Goal: Information Seeking & Learning: Learn about a topic

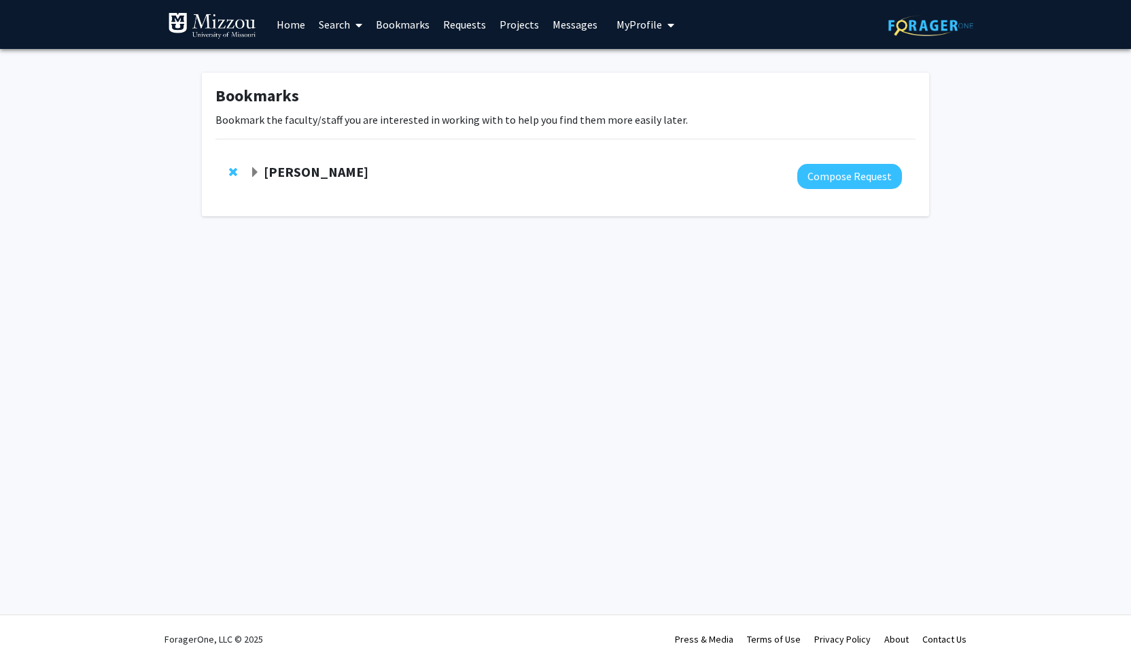
click at [298, 169] on strong "[PERSON_NAME]" at bounding box center [316, 171] width 105 height 17
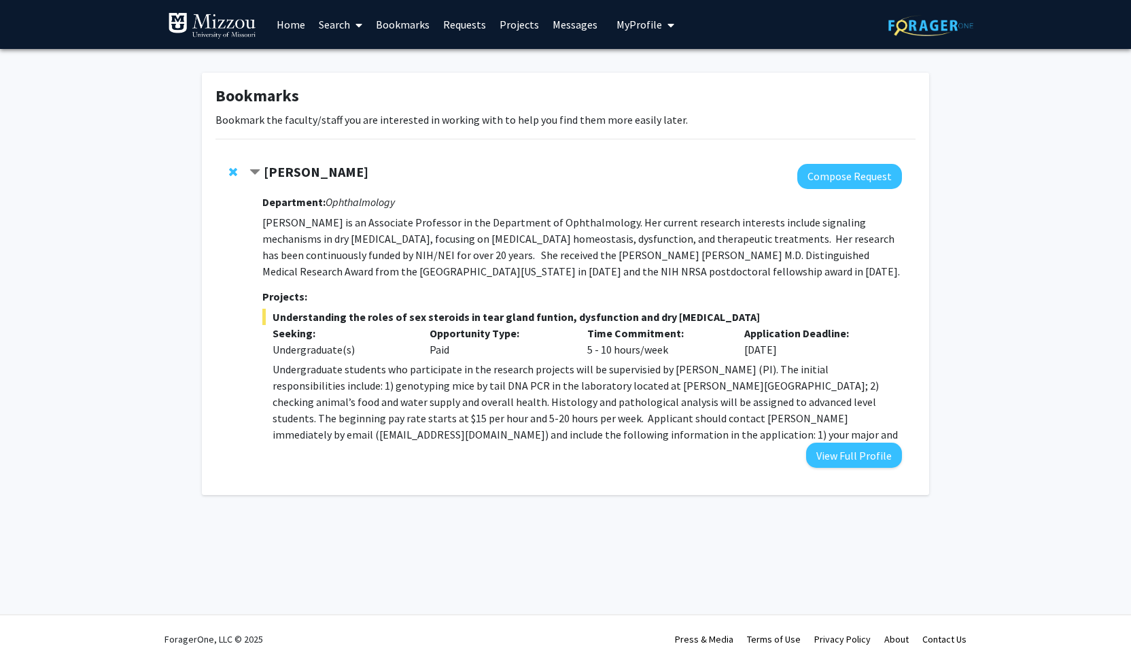
click at [453, 18] on link "Requests" at bounding box center [464, 25] width 56 height 48
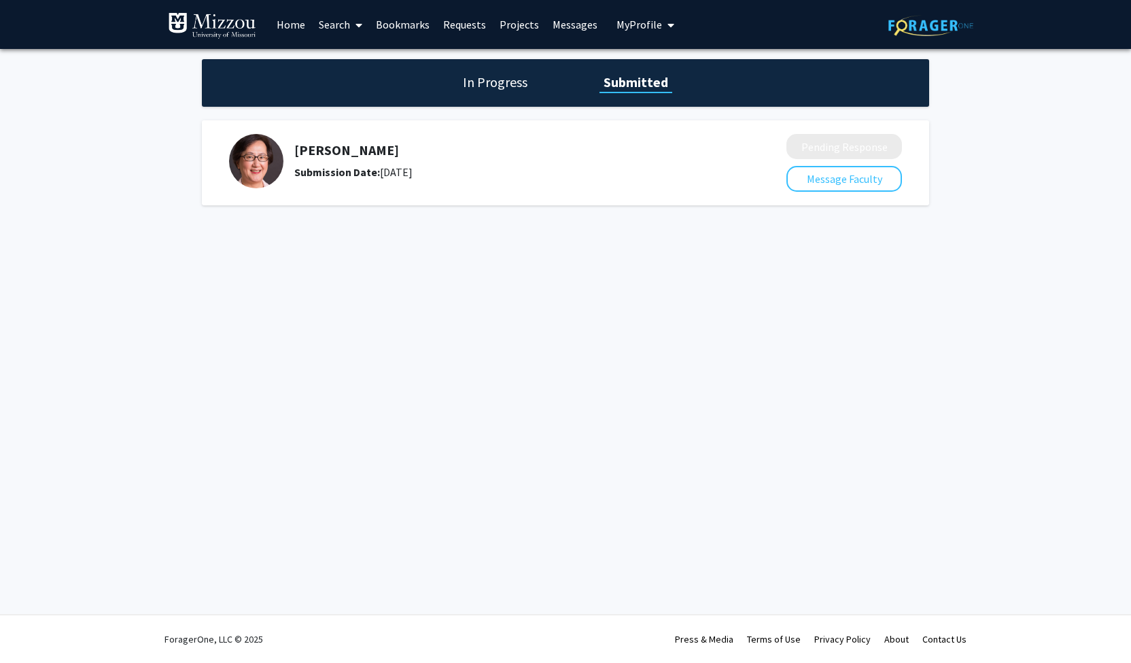
click at [340, 150] on h5 "[PERSON_NAME]" at bounding box center [504, 150] width 420 height 16
click at [329, 20] on link "Search" at bounding box center [340, 25] width 57 height 48
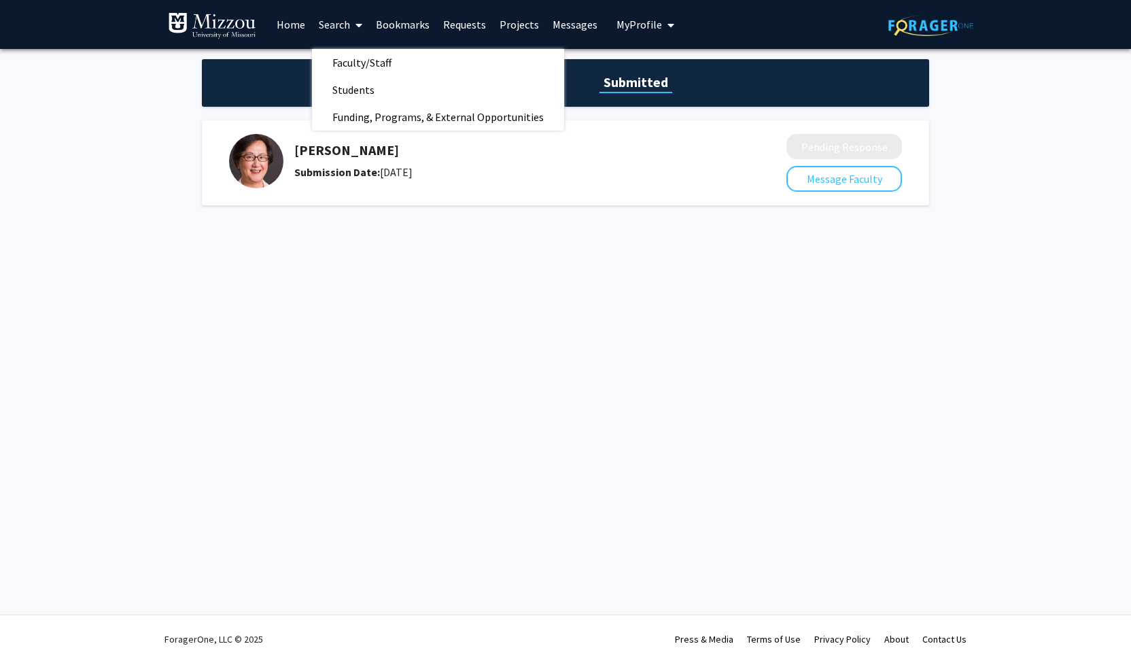
click at [329, 20] on link "Search" at bounding box center [340, 25] width 57 height 48
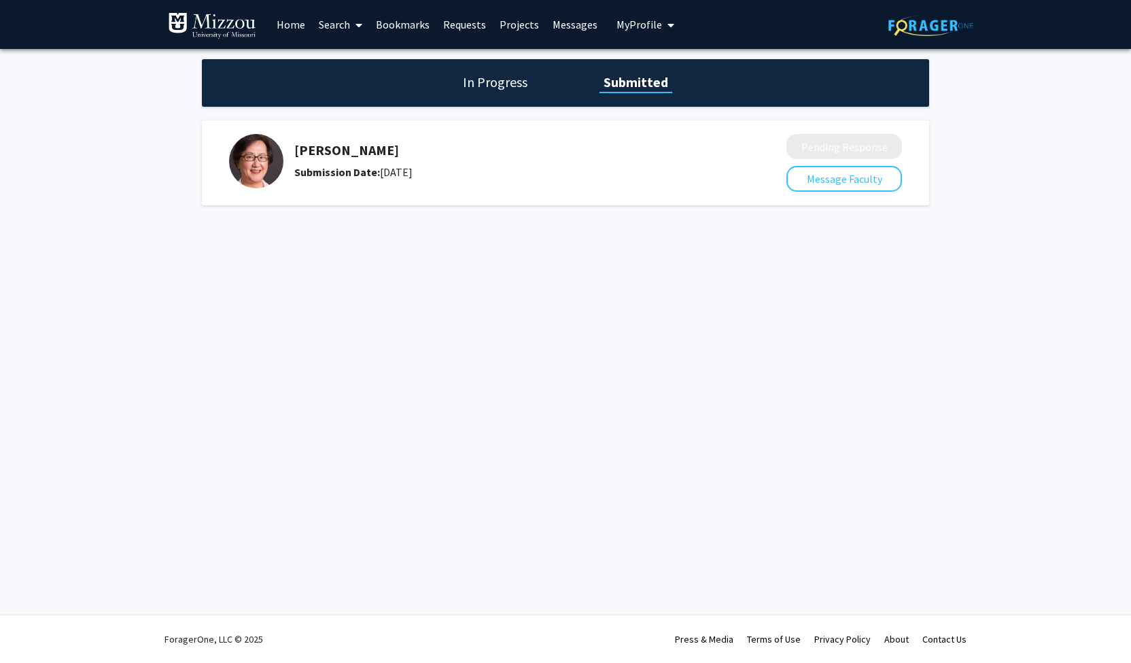
click at [329, 20] on link "Search" at bounding box center [340, 25] width 57 height 48
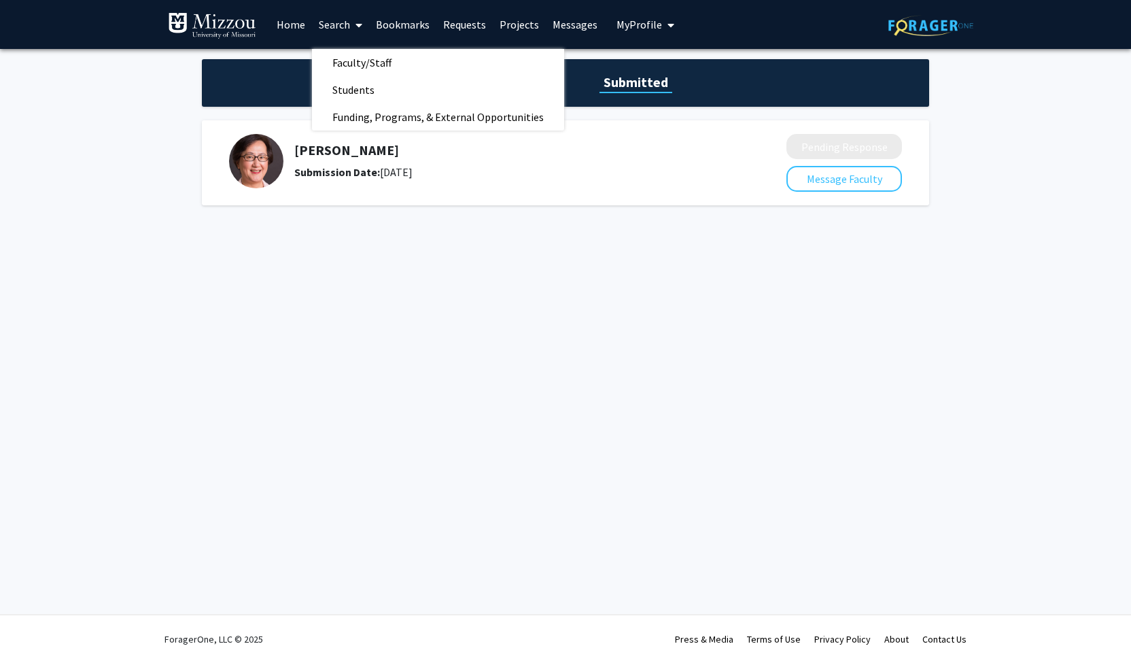
click at [329, 20] on link "Search" at bounding box center [340, 25] width 57 height 48
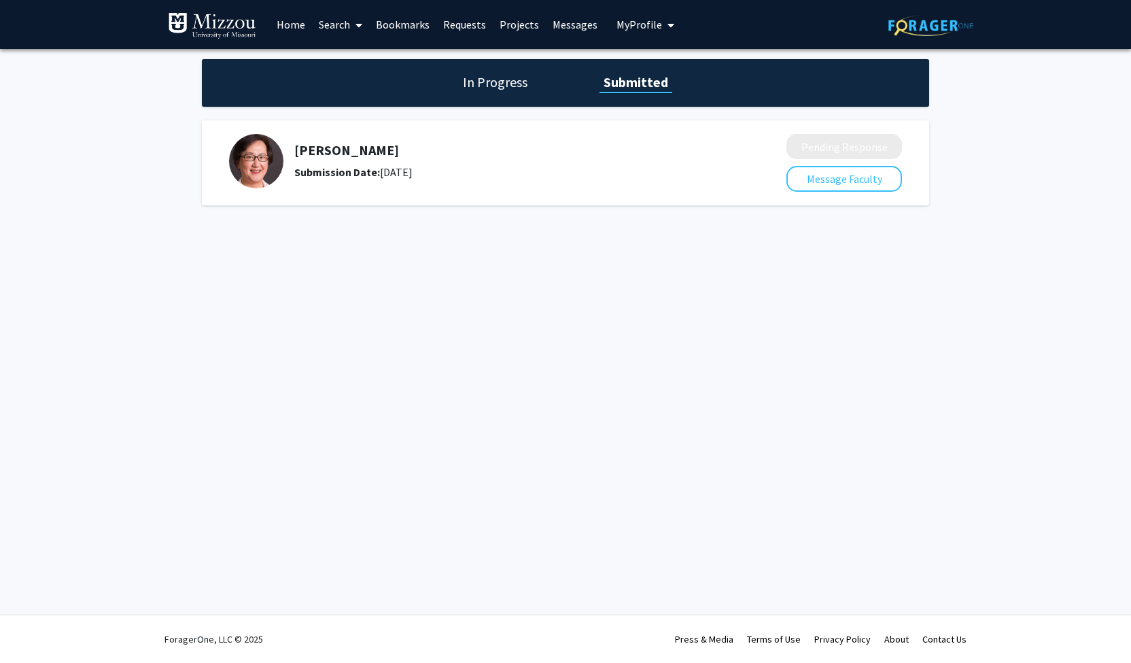
click at [502, 88] on h1 "In Progress" at bounding box center [495, 82] width 73 height 19
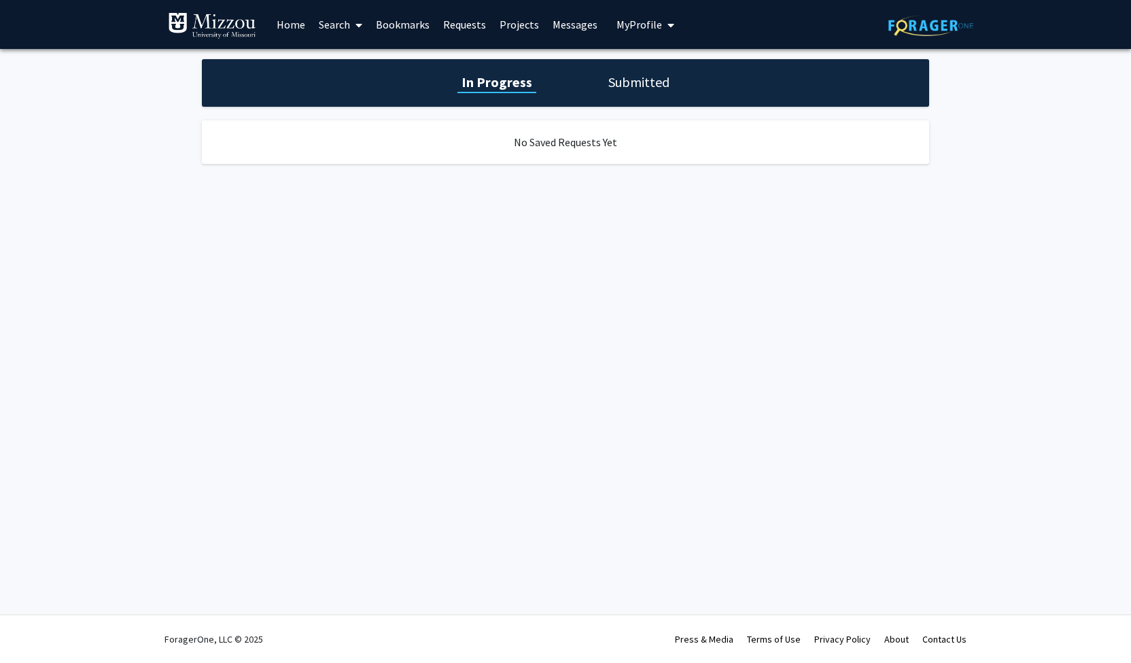
click at [655, 25] on span "My Profile" at bounding box center [640, 25] width 46 height 14
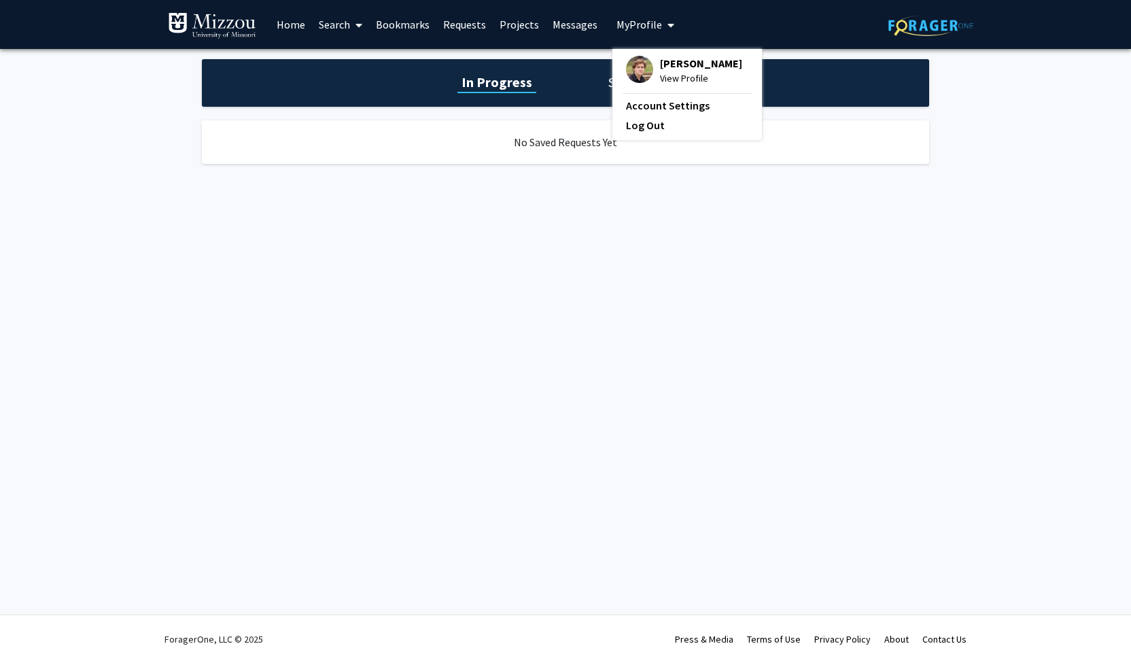
click at [623, 20] on span "My Profile" at bounding box center [640, 25] width 46 height 14
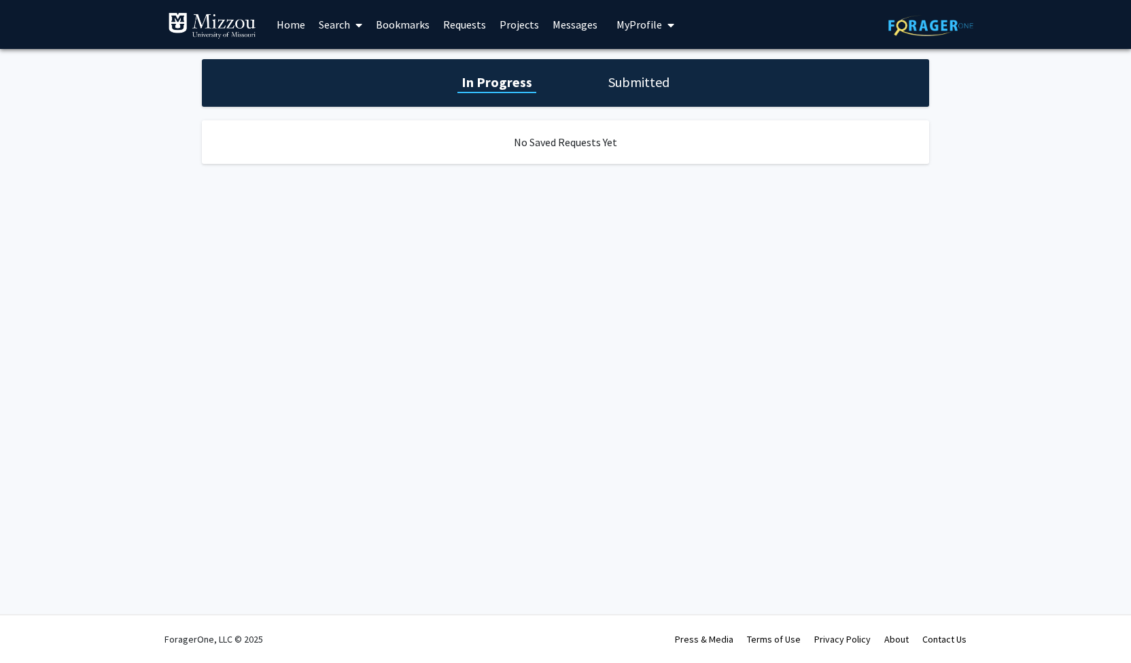
click at [623, 20] on span "My Profile" at bounding box center [640, 25] width 46 height 14
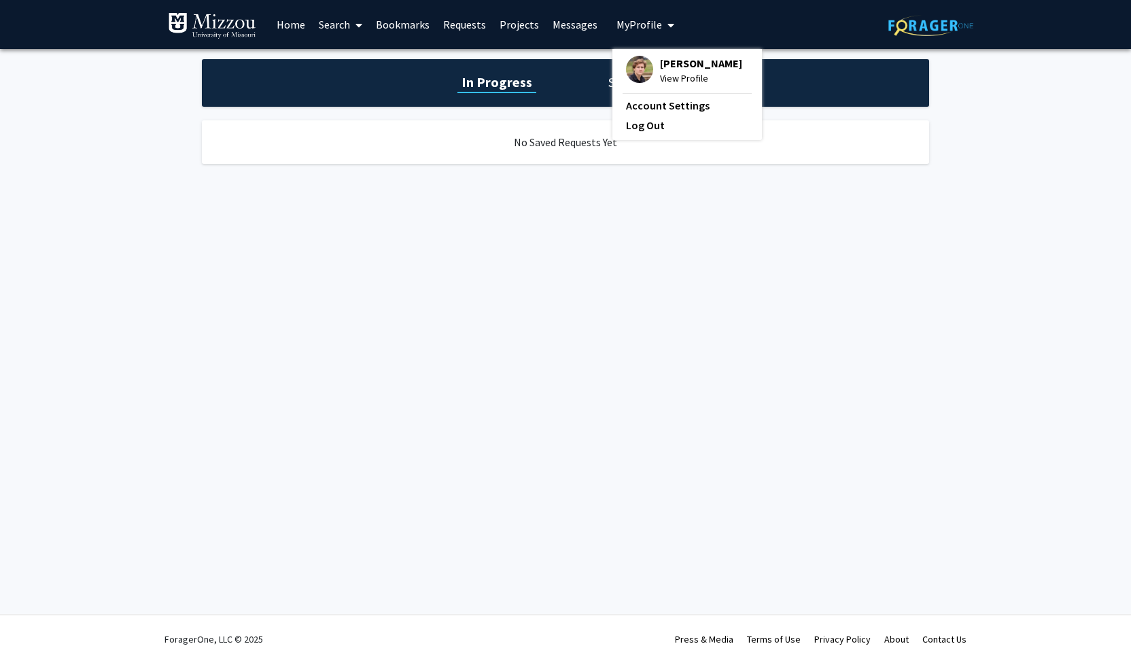
click at [623, 20] on span "My Profile" at bounding box center [640, 25] width 46 height 14
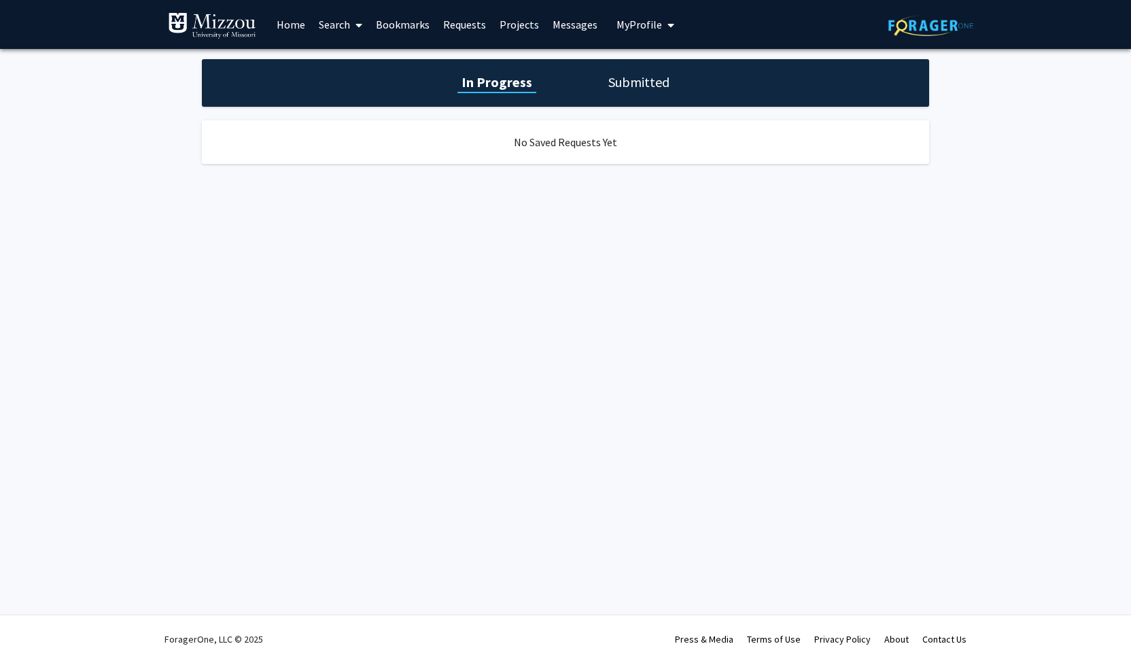
click at [623, 20] on span "My Profile" at bounding box center [640, 25] width 46 height 14
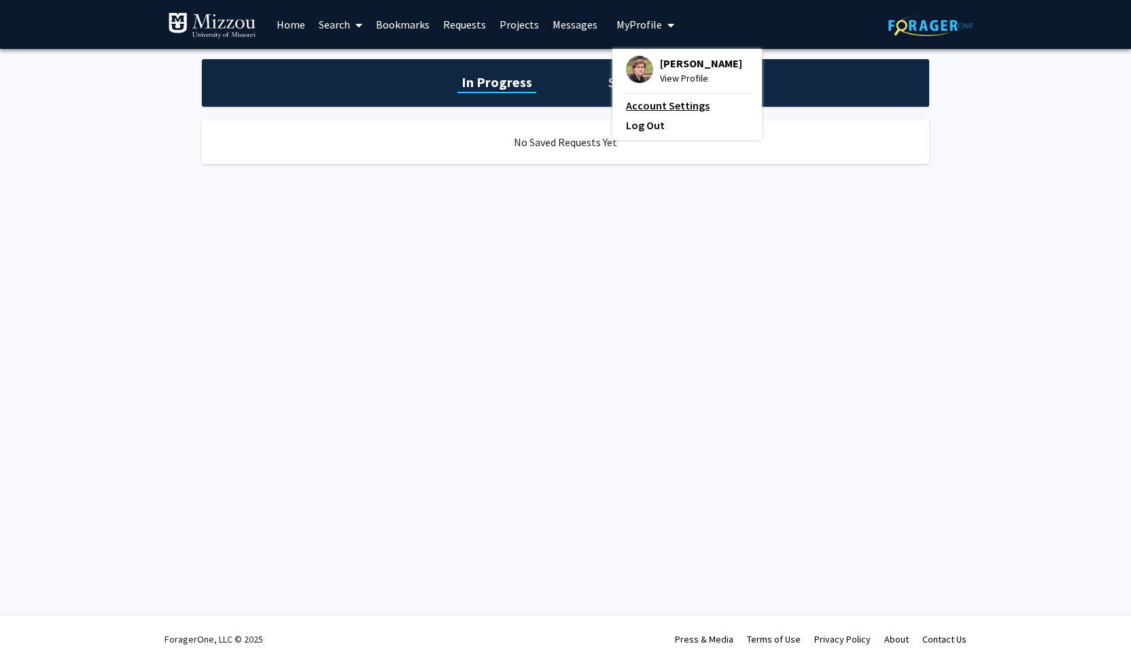
click at [653, 105] on link "Account Settings" at bounding box center [687, 105] width 122 height 16
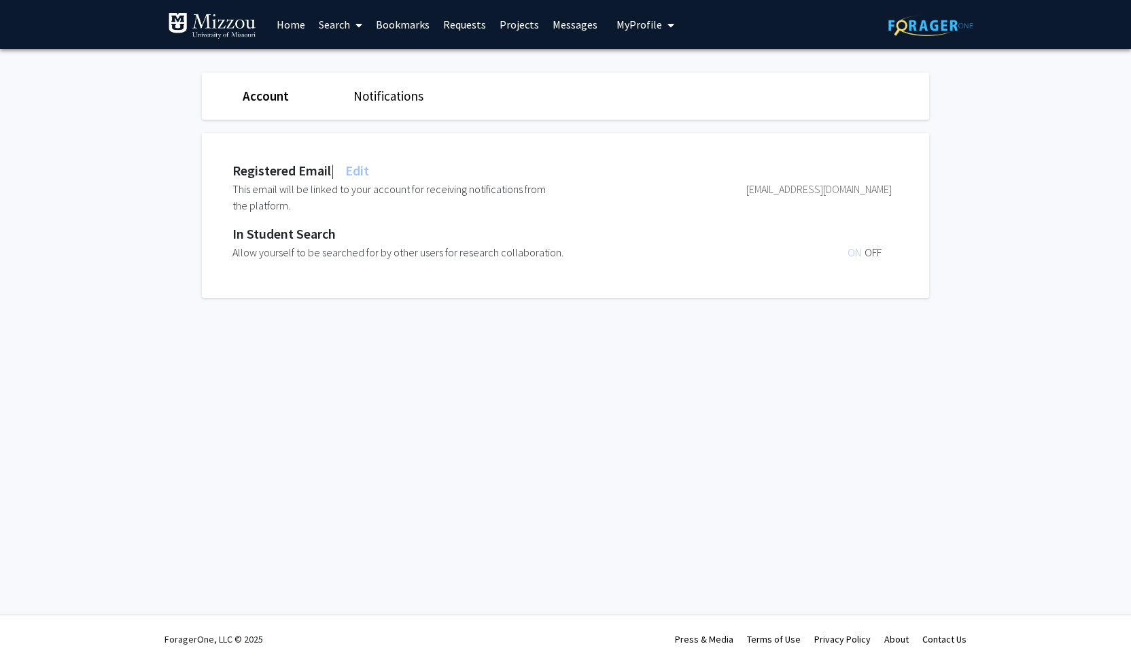
click at [508, 24] on link "Projects" at bounding box center [519, 25] width 53 height 48
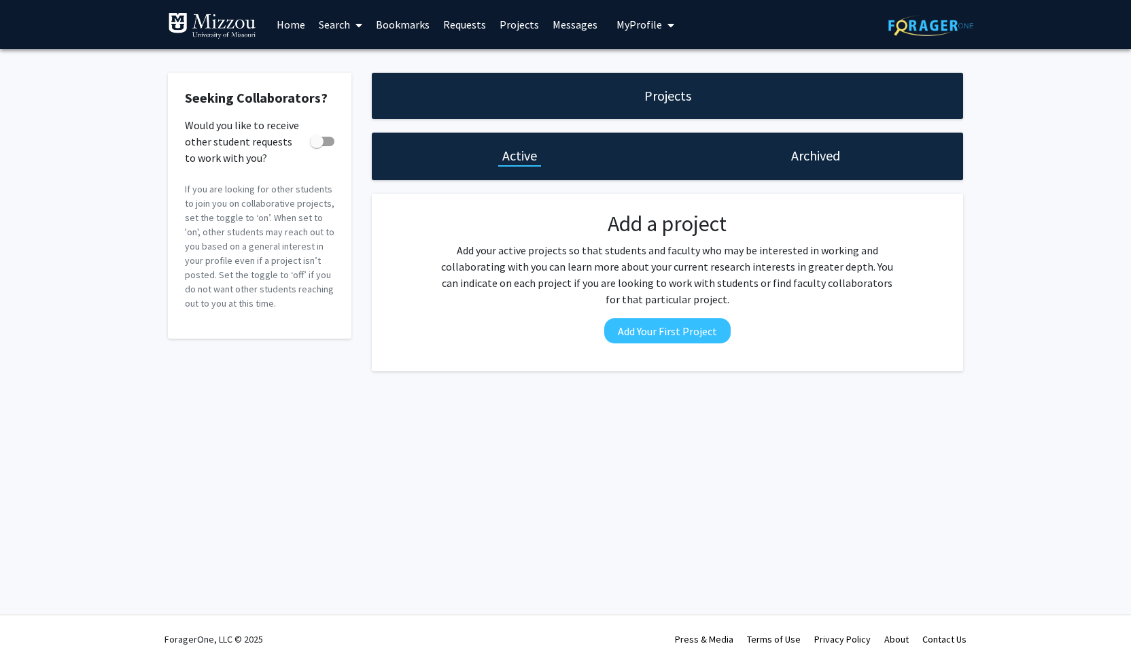
click at [472, 29] on link "Requests" at bounding box center [464, 25] width 56 height 48
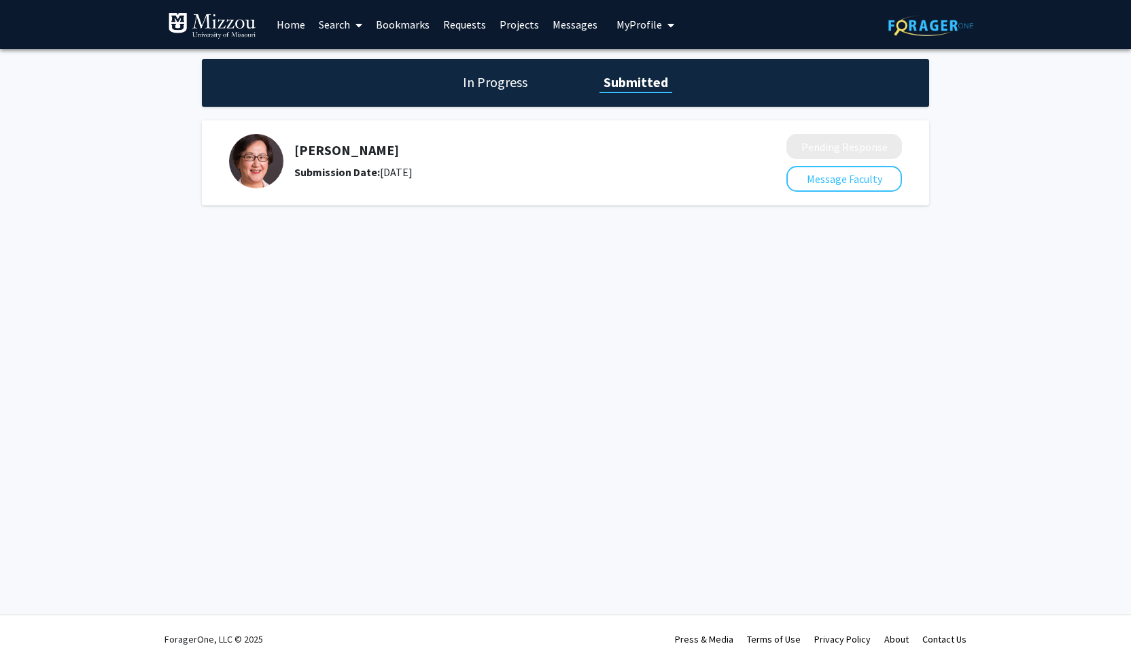
click at [332, 148] on h5 "[PERSON_NAME]" at bounding box center [504, 150] width 420 height 16
click at [397, 32] on link "Bookmarks" at bounding box center [402, 25] width 67 height 48
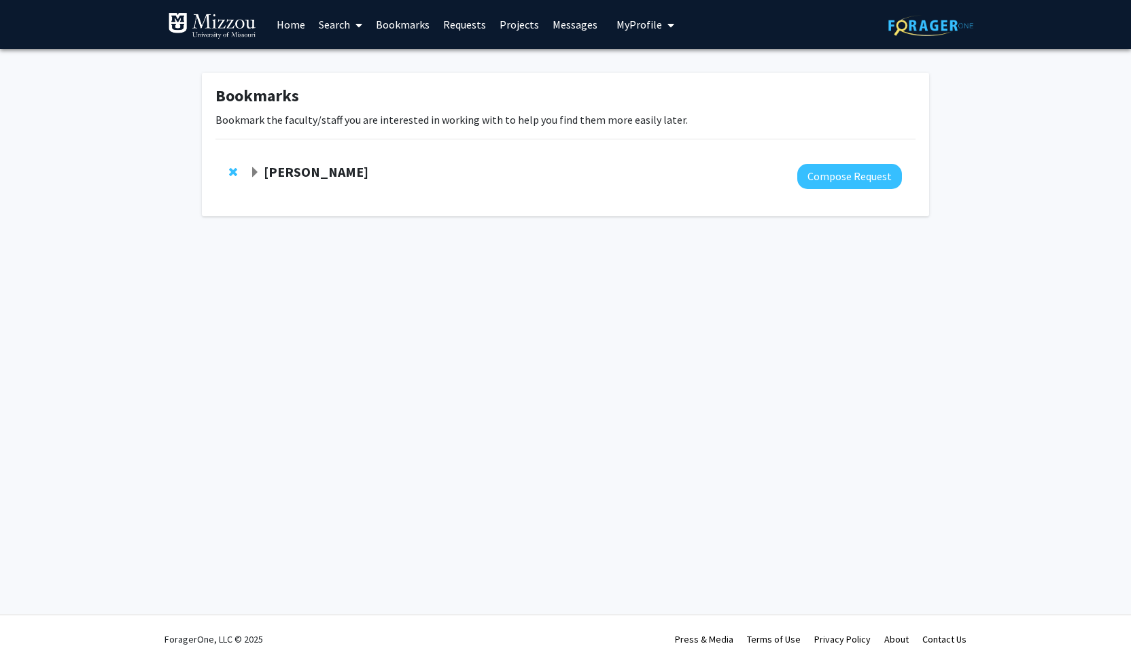
click at [177, 22] on img at bounding box center [212, 25] width 88 height 27
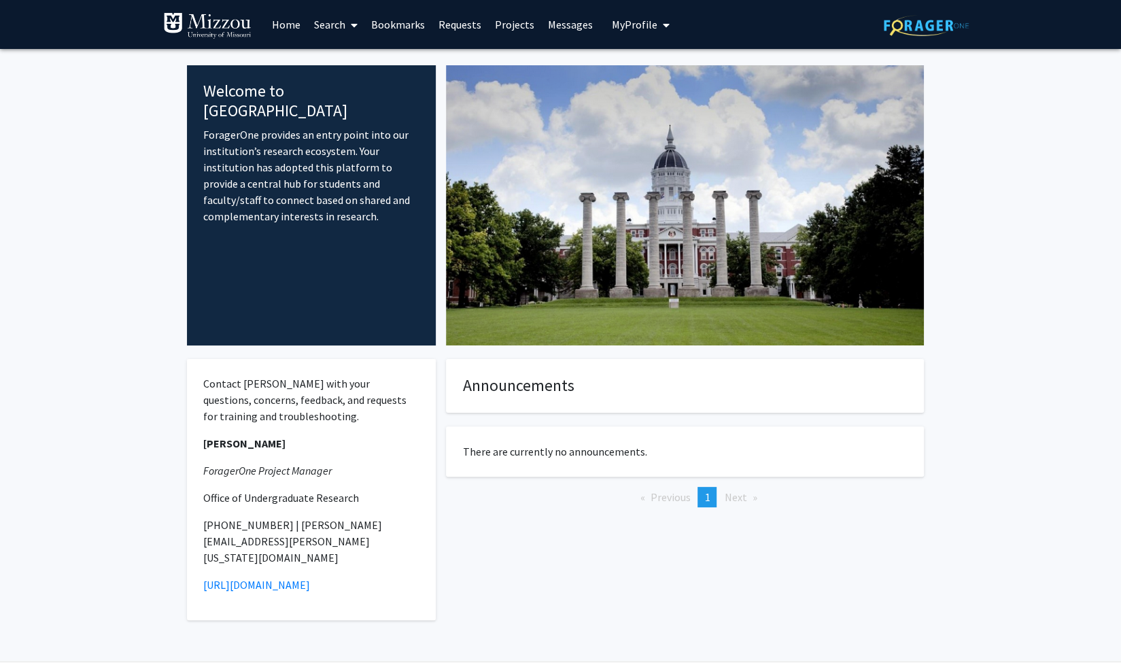
click at [937, 32] on img at bounding box center [926, 25] width 85 height 21
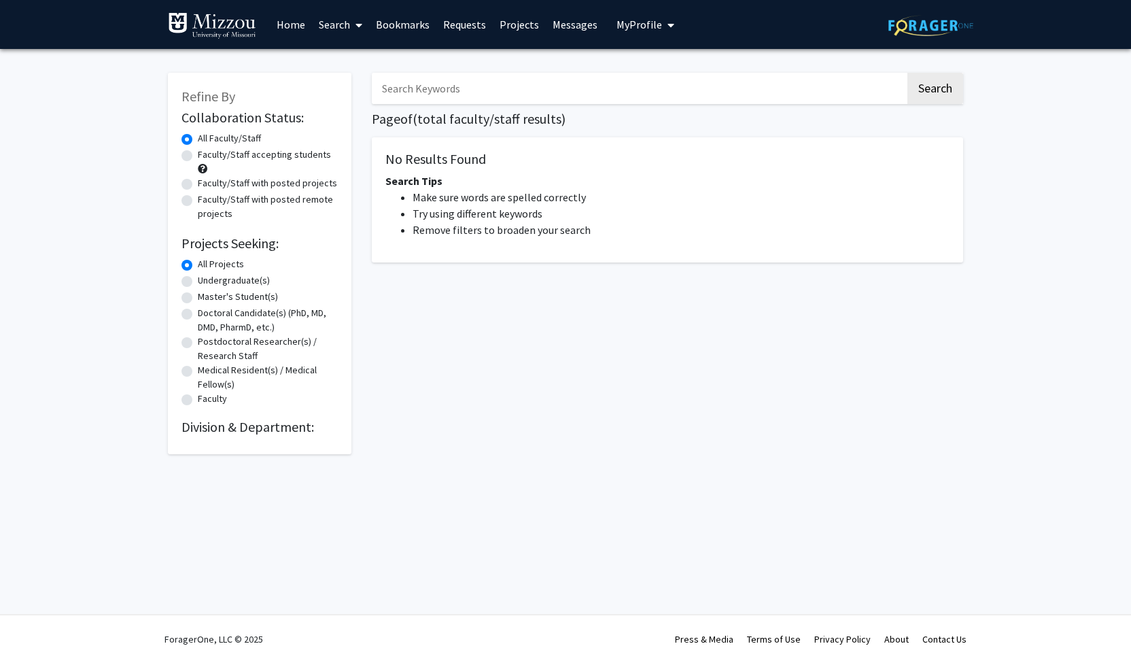
click at [523, 25] on link "Projects" at bounding box center [519, 25] width 53 height 48
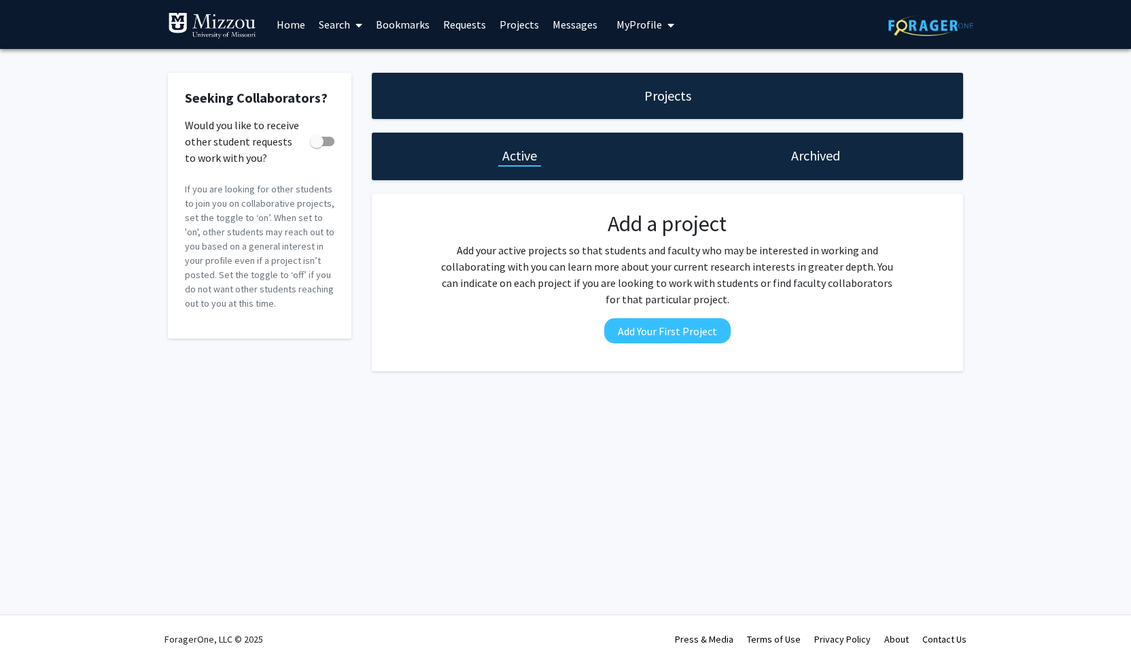
click at [472, 31] on link "Requests" at bounding box center [464, 25] width 56 height 48
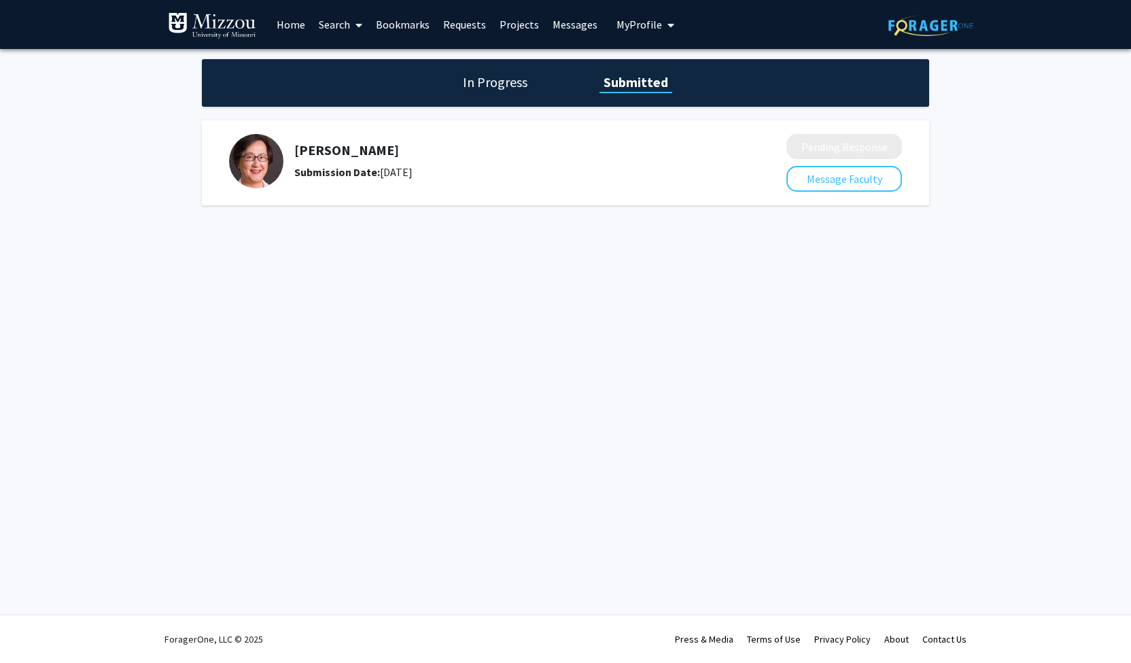
click at [617, 24] on span "My Profile" at bounding box center [640, 25] width 46 height 14
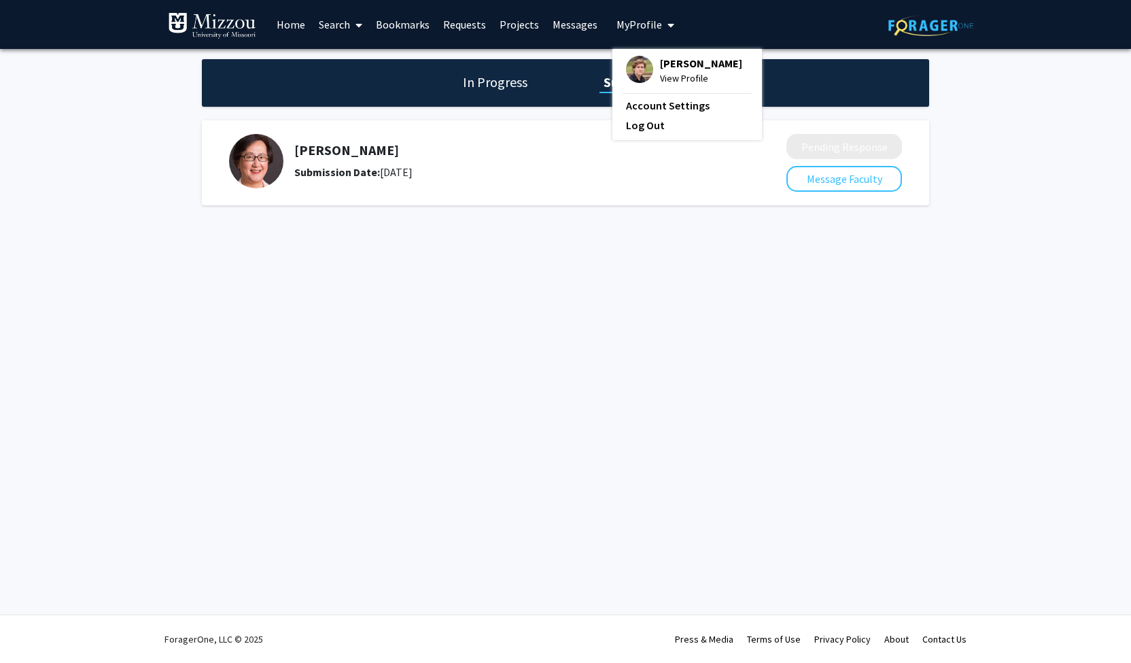
click at [617, 24] on span "My Profile" at bounding box center [640, 25] width 46 height 14
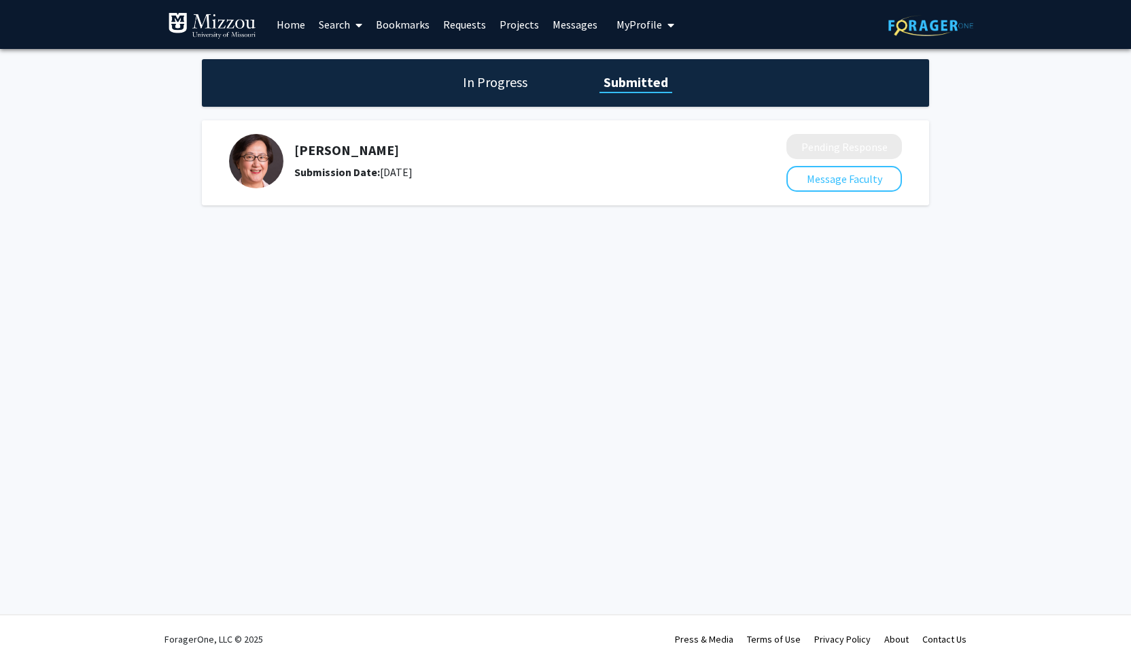
click at [458, 27] on link "Requests" at bounding box center [464, 25] width 56 height 48
click at [347, 148] on h5 "[PERSON_NAME]" at bounding box center [504, 150] width 420 height 16
click at [396, 27] on link "Bookmarks" at bounding box center [402, 25] width 67 height 48
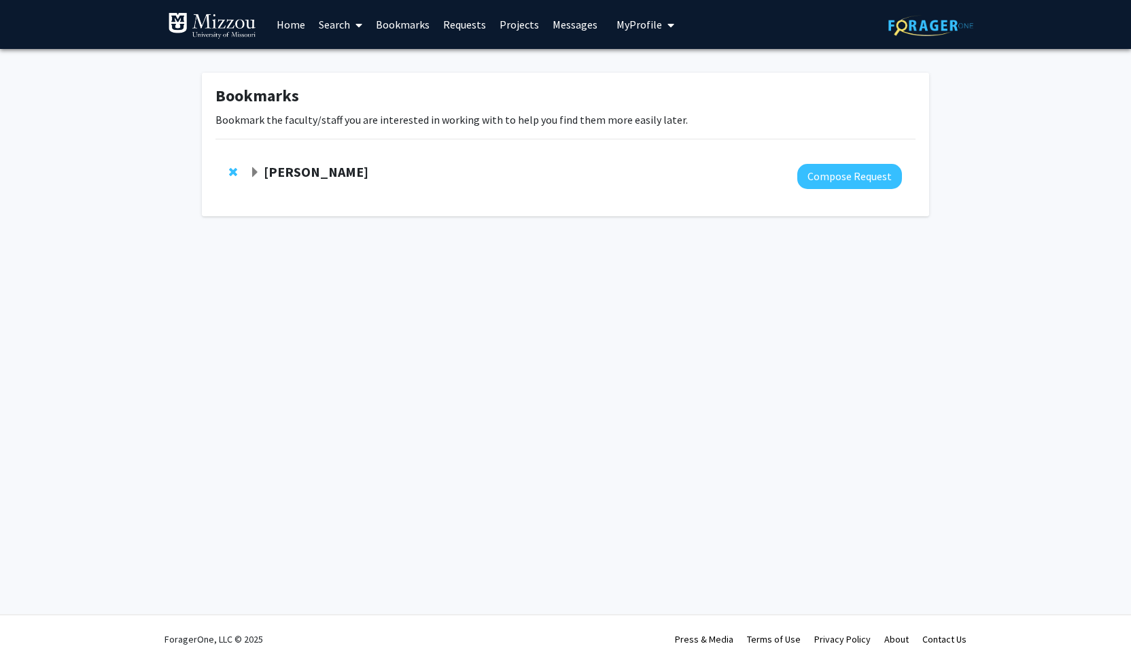
click at [305, 166] on strong "[PERSON_NAME]" at bounding box center [316, 171] width 105 height 17
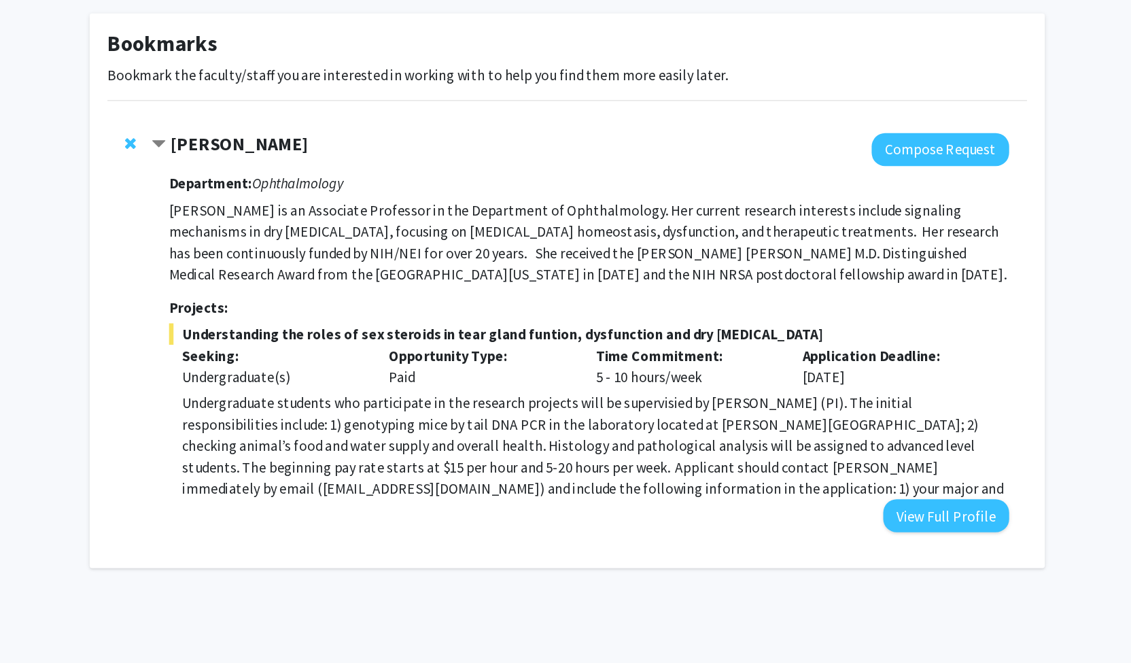
click at [687, 317] on span "Understanding the roles of sex steroids in tear gland funtion, dysfunction and …" at bounding box center [582, 317] width 640 height 16
drag, startPoint x: 268, startPoint y: 344, endPoint x: 367, endPoint y: 349, distance: 99.4
click at [367, 349] on div "Seeking: Undergraduate(s)" at bounding box center [341, 341] width 158 height 33
click at [367, 349] on div "Undergraduate(s)" at bounding box center [341, 349] width 137 height 16
